Goal: Task Accomplishment & Management: Manage account settings

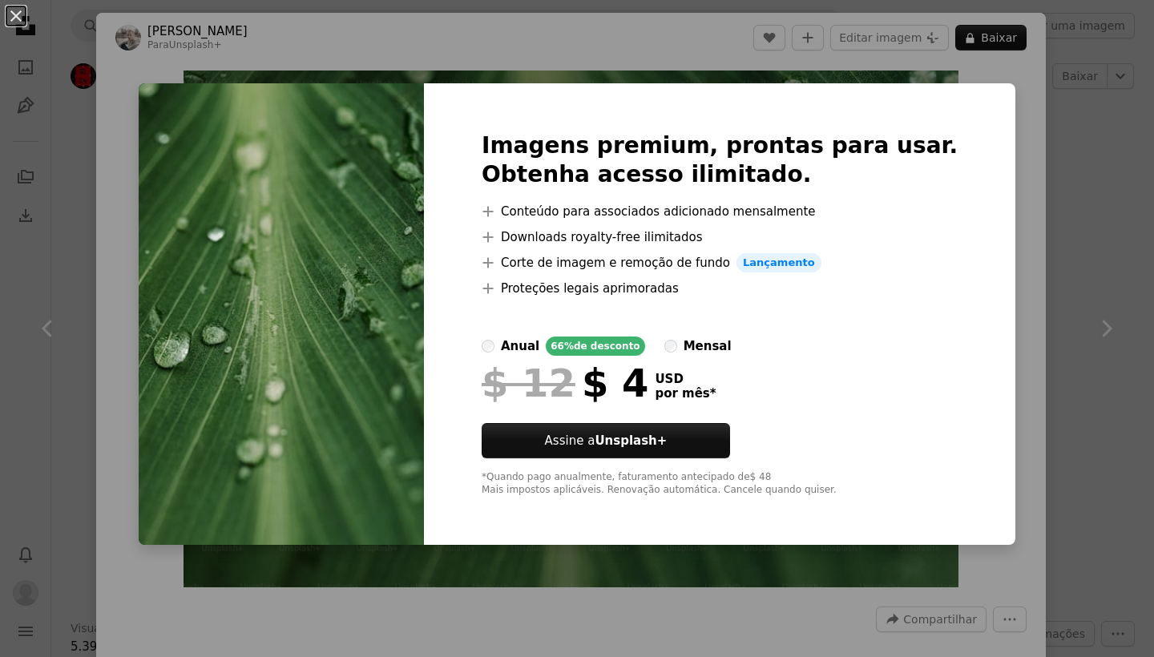
scroll to position [2531, 0]
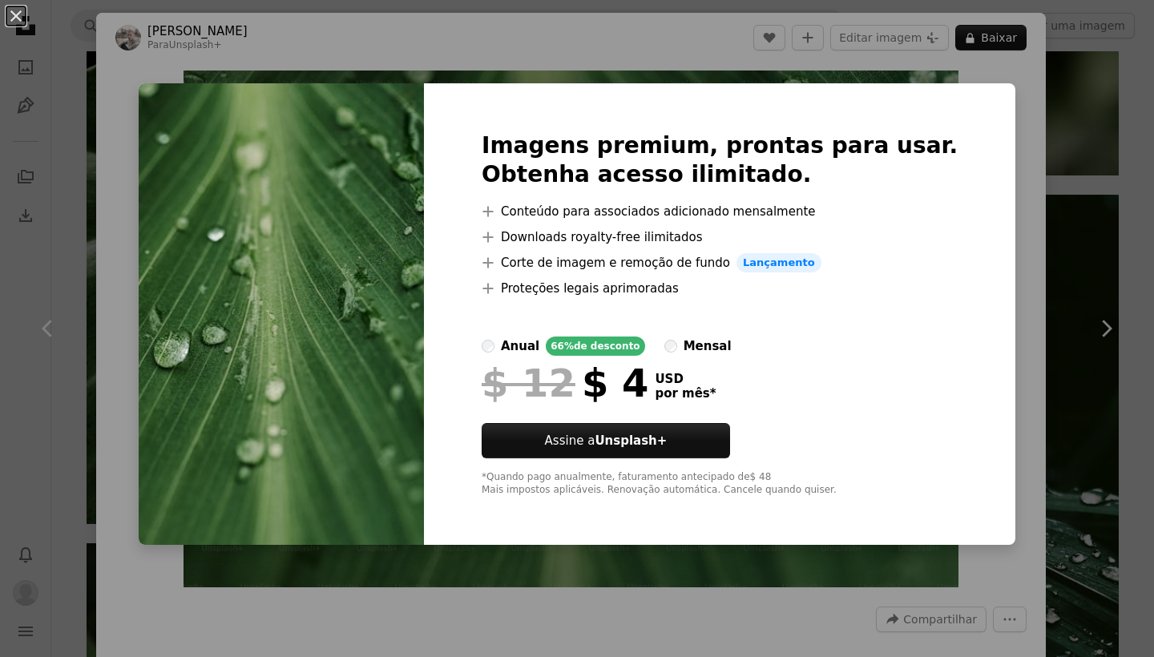
click at [820, 63] on div "An X shape Imagens premium, prontas para usar. Obtenha acesso ilimitado. A plus…" at bounding box center [577, 328] width 1154 height 657
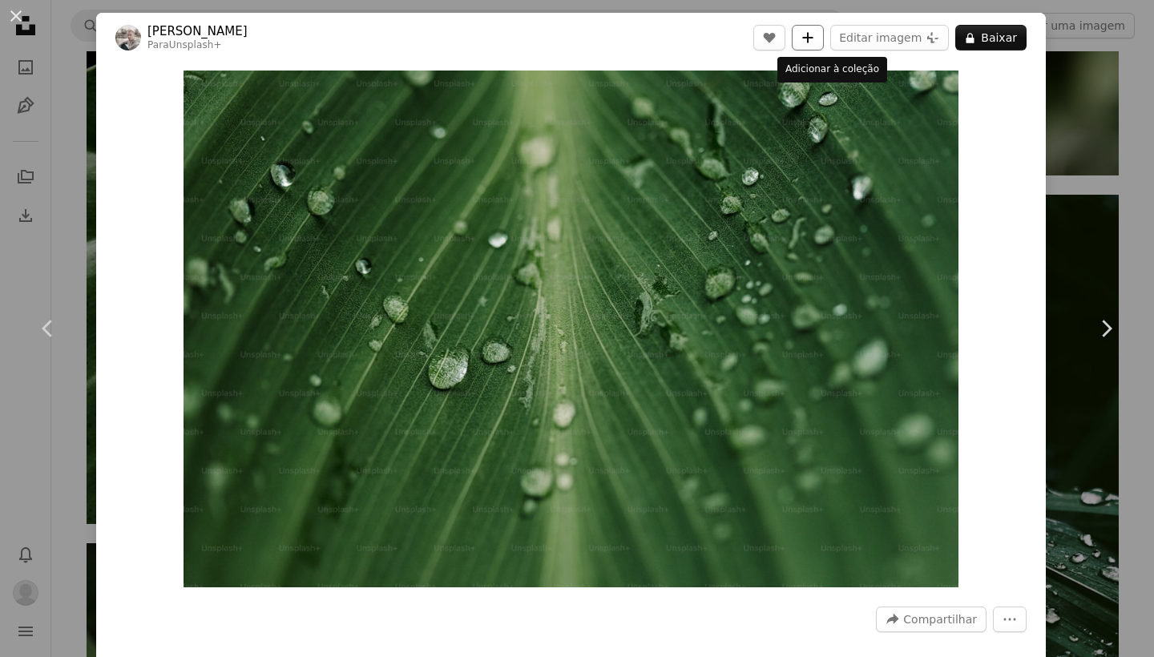
click at [814, 41] on icon "A plus sign" at bounding box center [807, 37] width 13 height 13
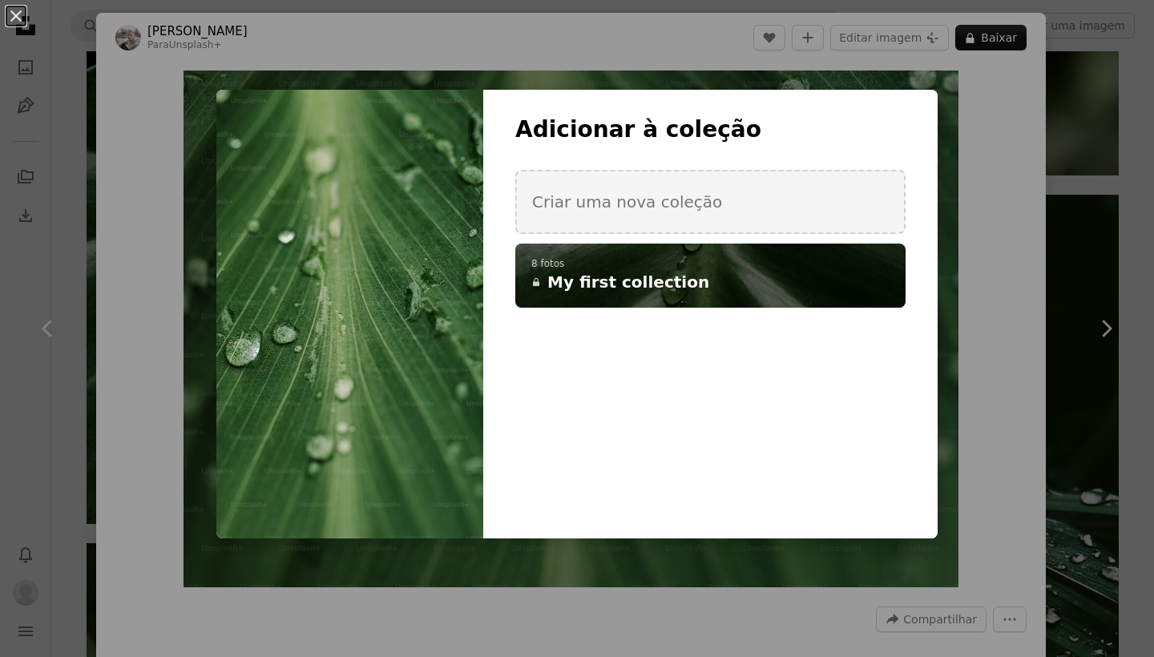
click at [736, 284] on h4 "A lock My first collection" at bounding box center [701, 282] width 340 height 22
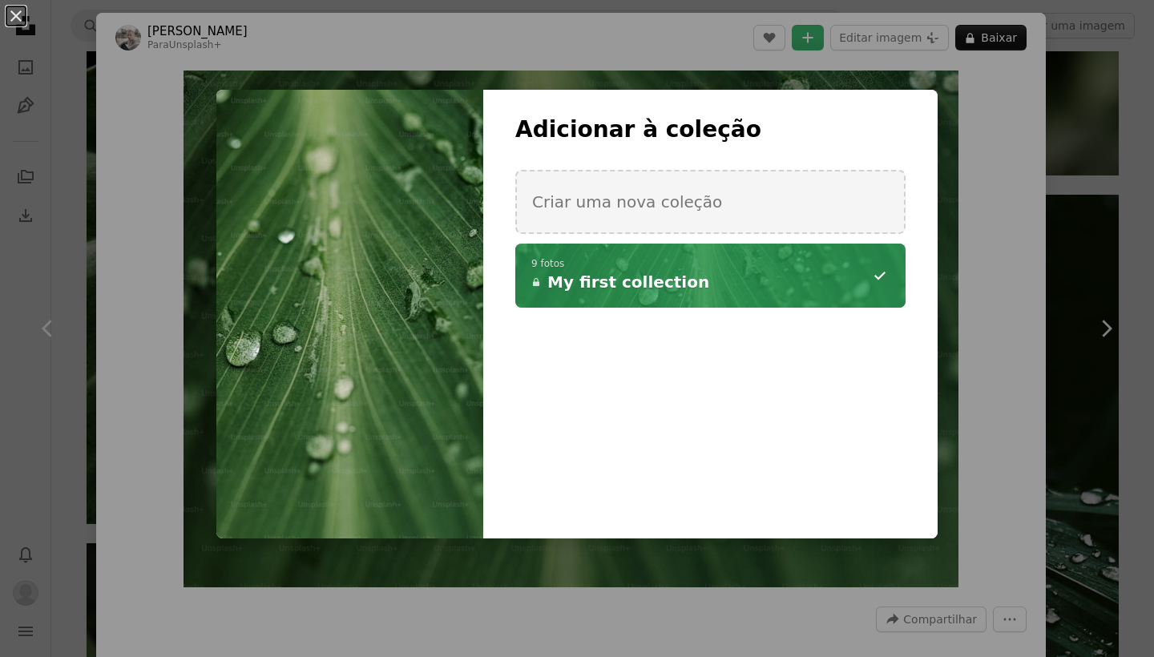
click at [1009, 195] on div "An X shape Adicionar à coleção Criar uma nova coleção A checkmark A minus sign …" at bounding box center [577, 328] width 1154 height 657
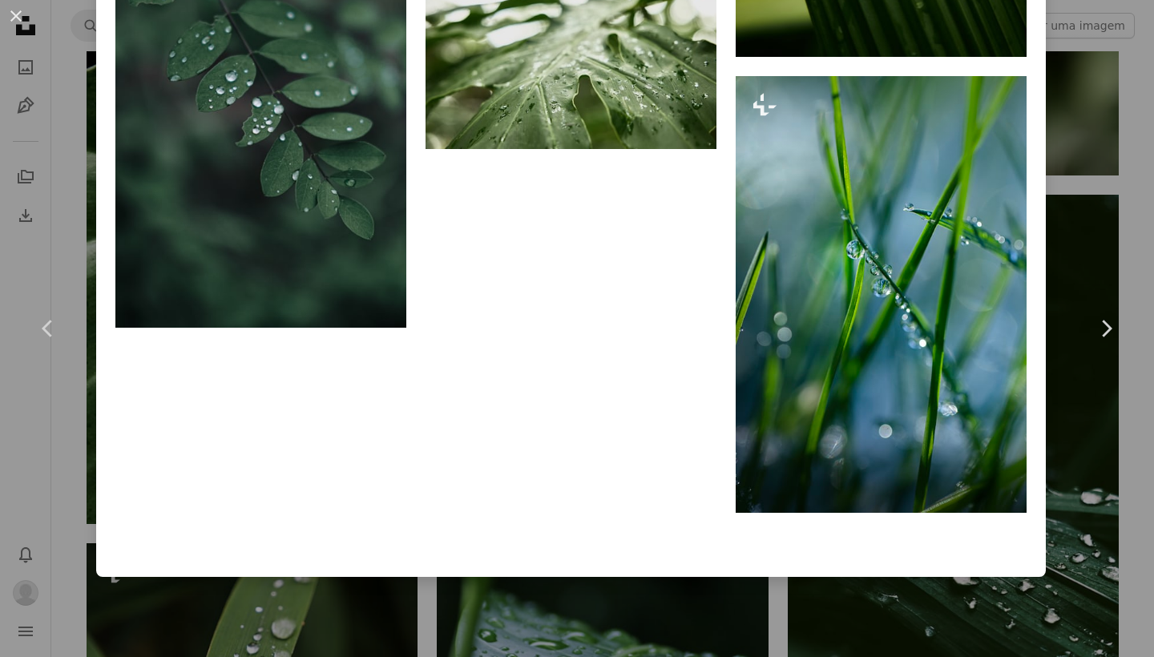
scroll to position [5041, 0]
